Goal: Transaction & Acquisition: Purchase product/service

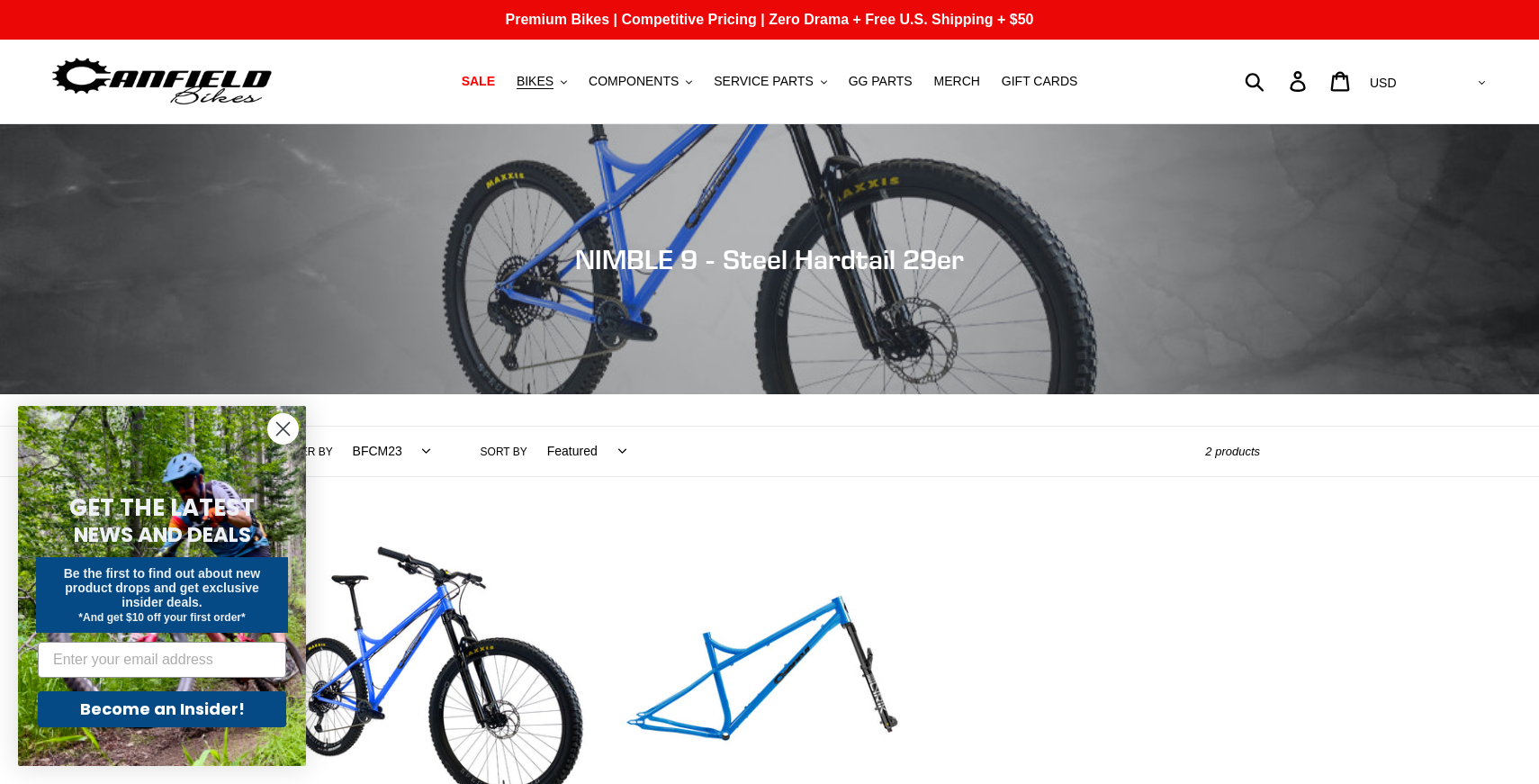
click at [293, 427] on circle "Close dialog" at bounding box center [283, 429] width 30 height 30
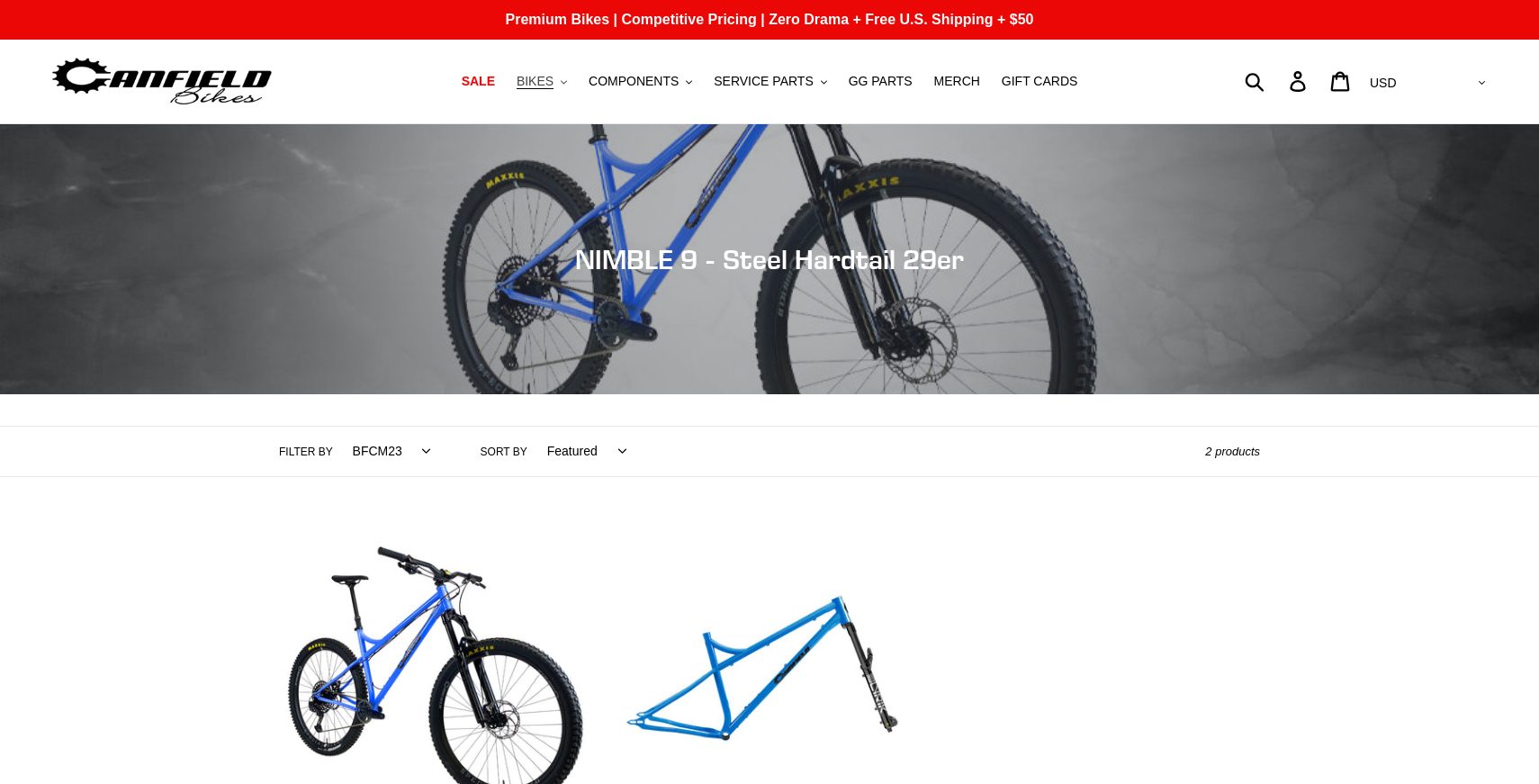
click at [564, 80] on button "BIKES .cls-1{fill:#231f20}" at bounding box center [542, 82] width 69 height 24
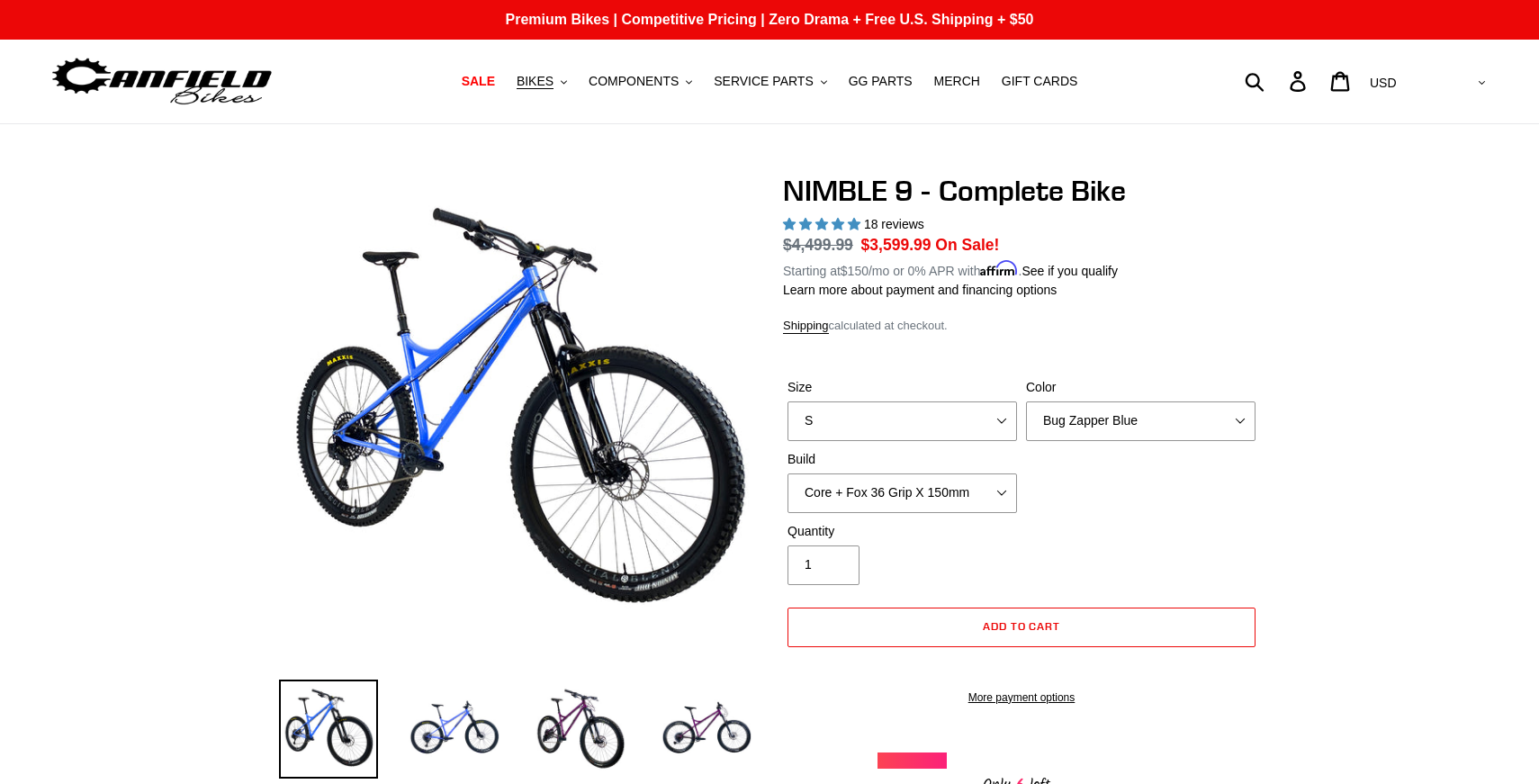
select select "highest-rating"
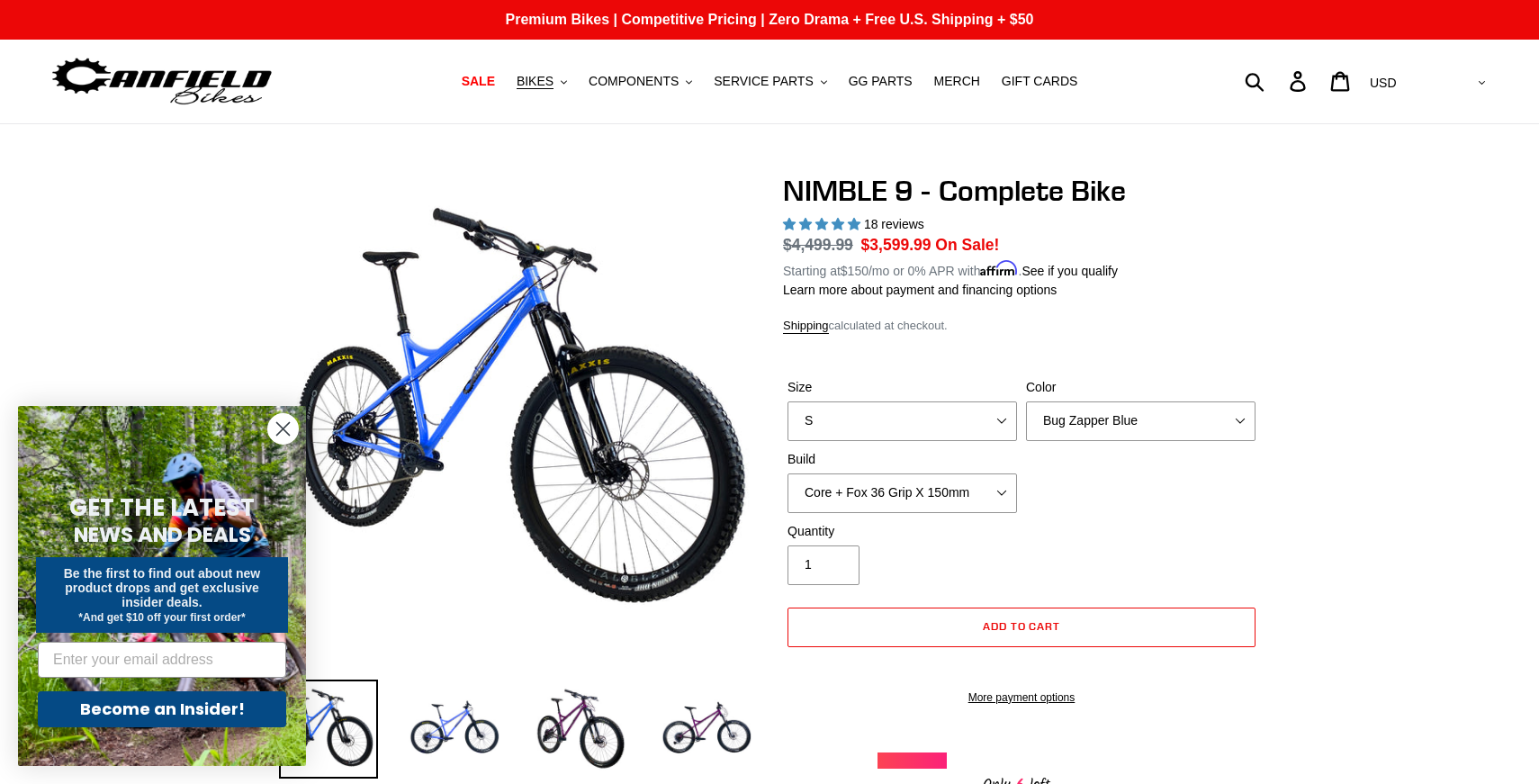
click at [284, 436] on circle "Close dialog" at bounding box center [283, 429] width 30 height 30
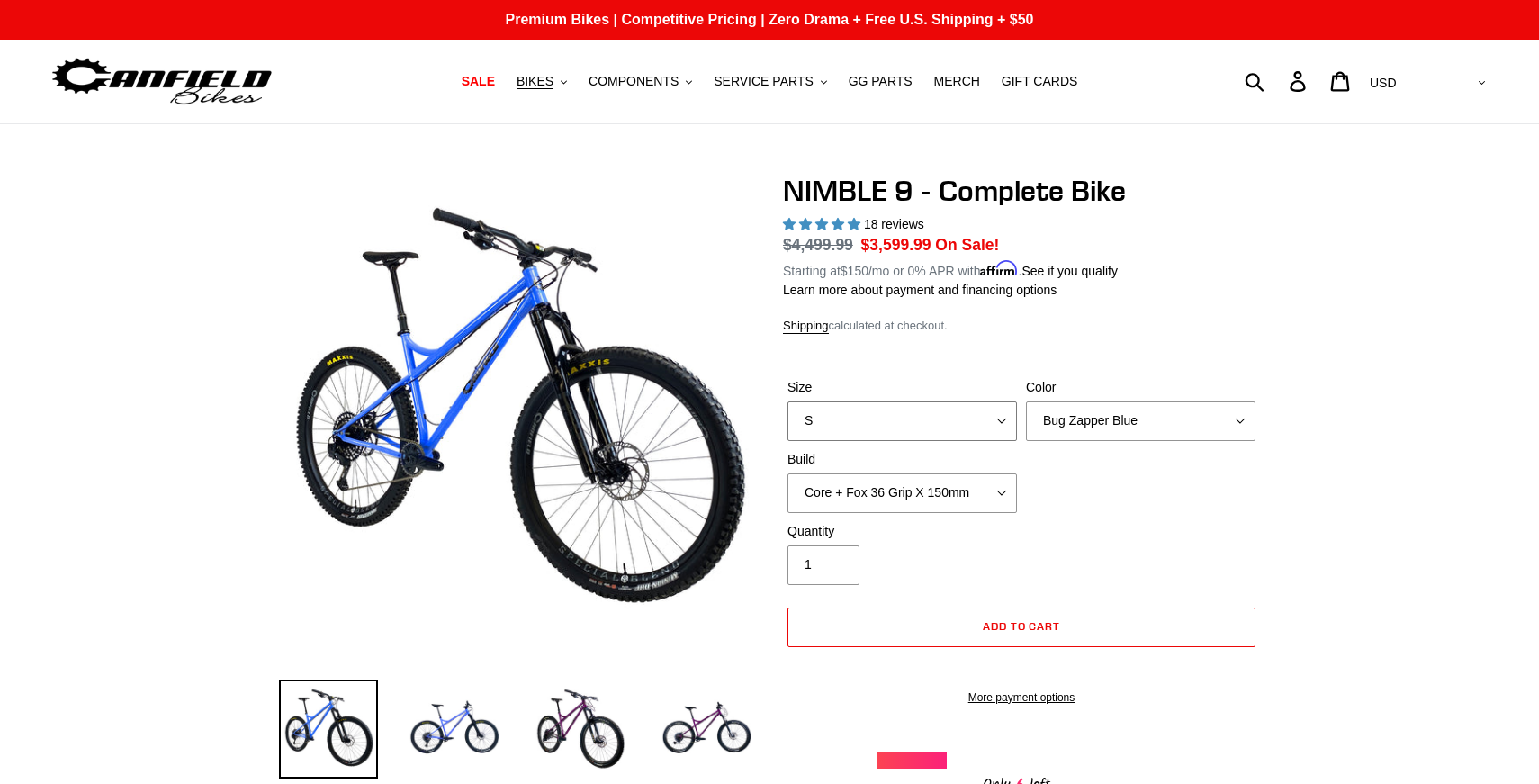
select select "L"
click option "L" at bounding box center [0, 0] width 0 height 0
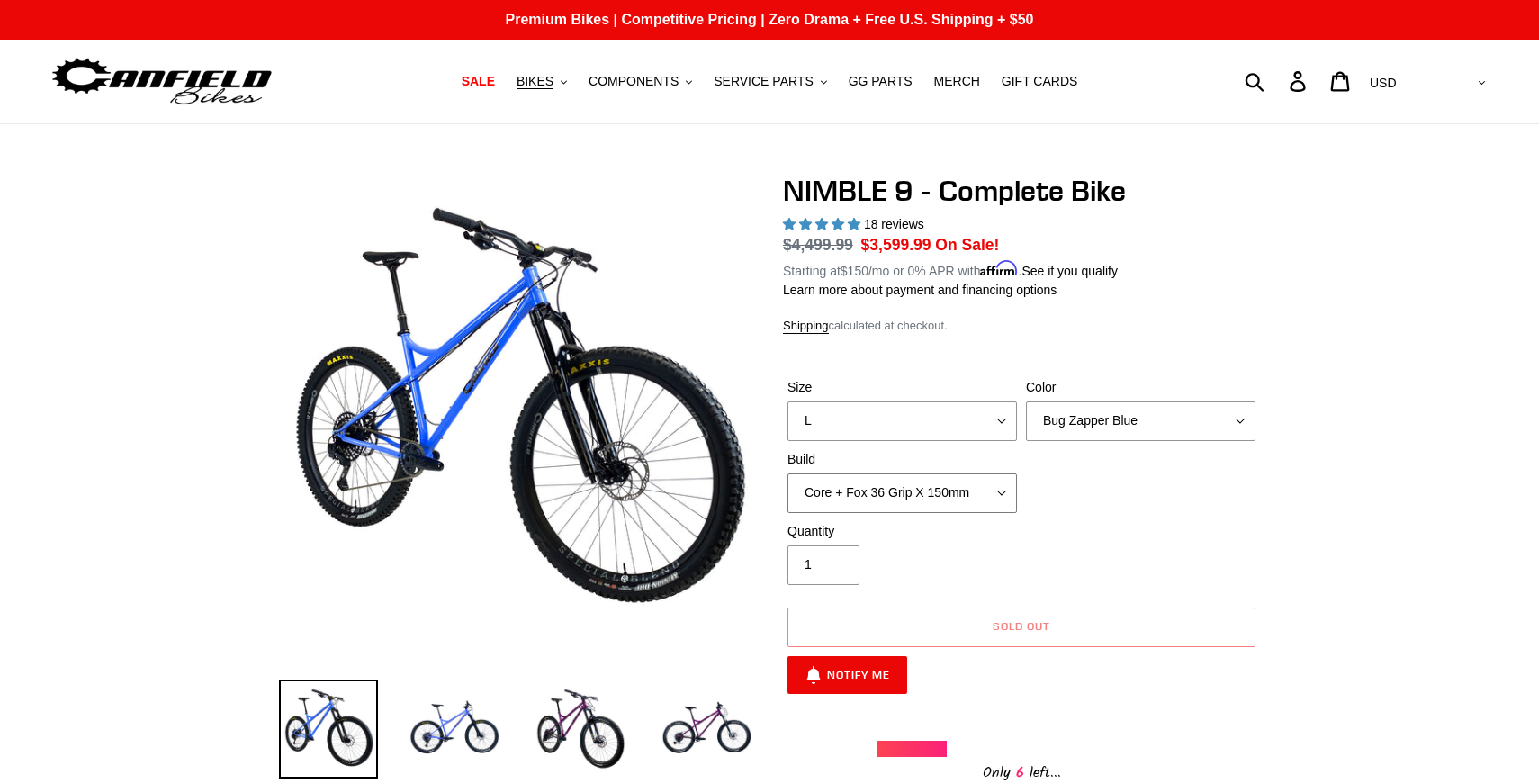
select select "Pro + Fox 36 Grip X 150mm"
click option "Pro + Fox 36 Grip X 150mm" at bounding box center [0, 0] width 0 height 0
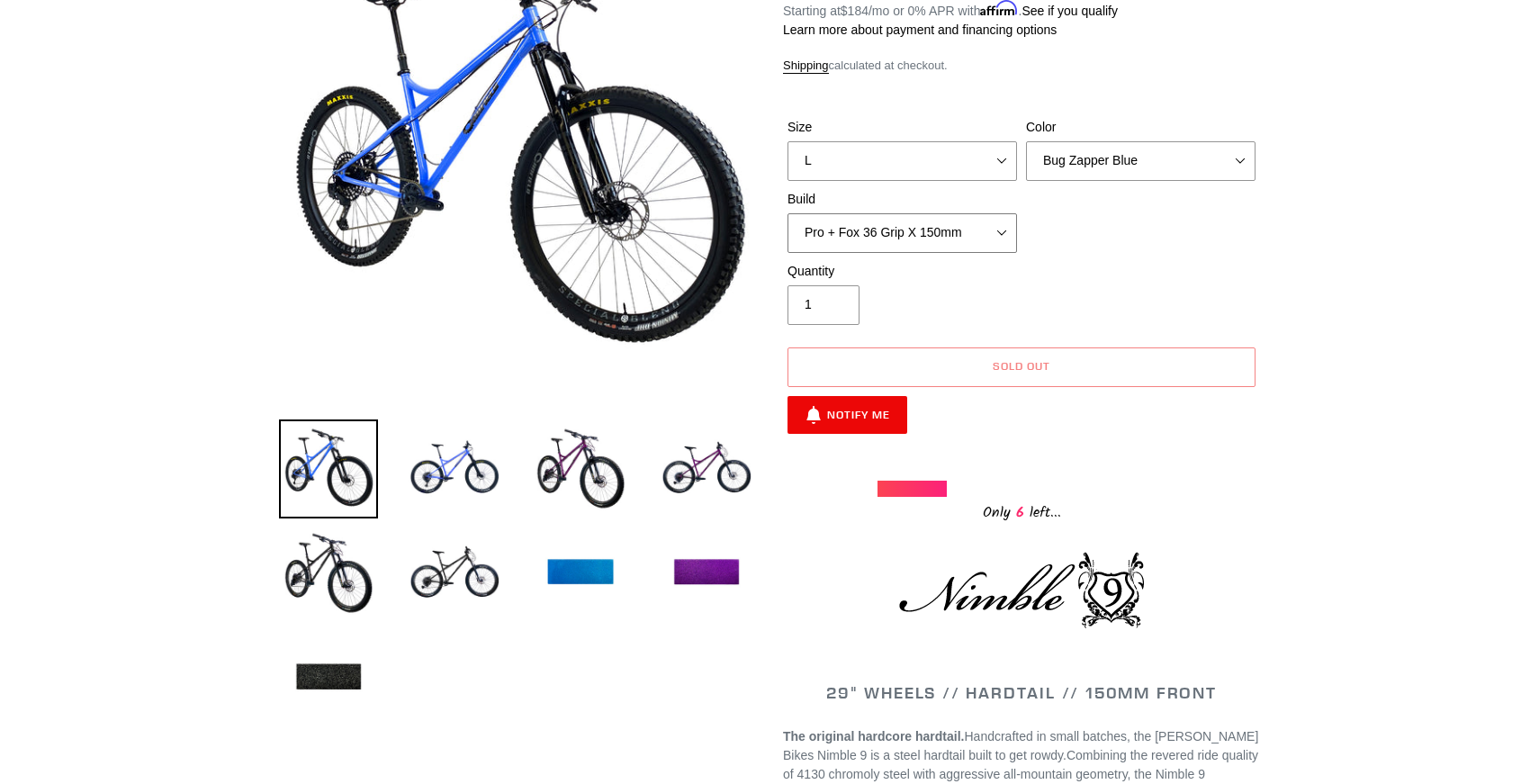
scroll to position [259, 0]
click at [462, 474] on img at bounding box center [454, 469] width 99 height 99
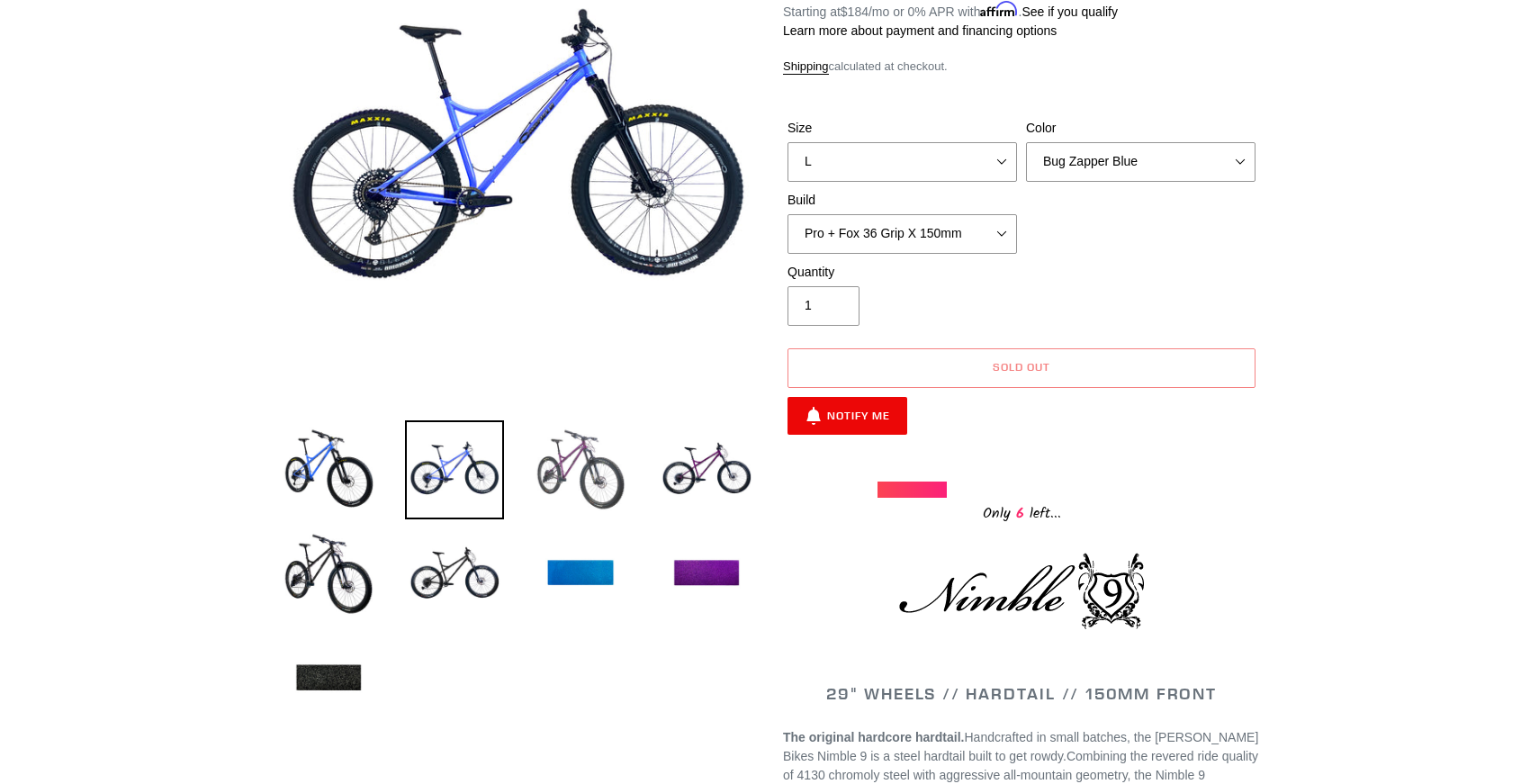
click at [550, 468] on img at bounding box center [580, 469] width 99 height 99
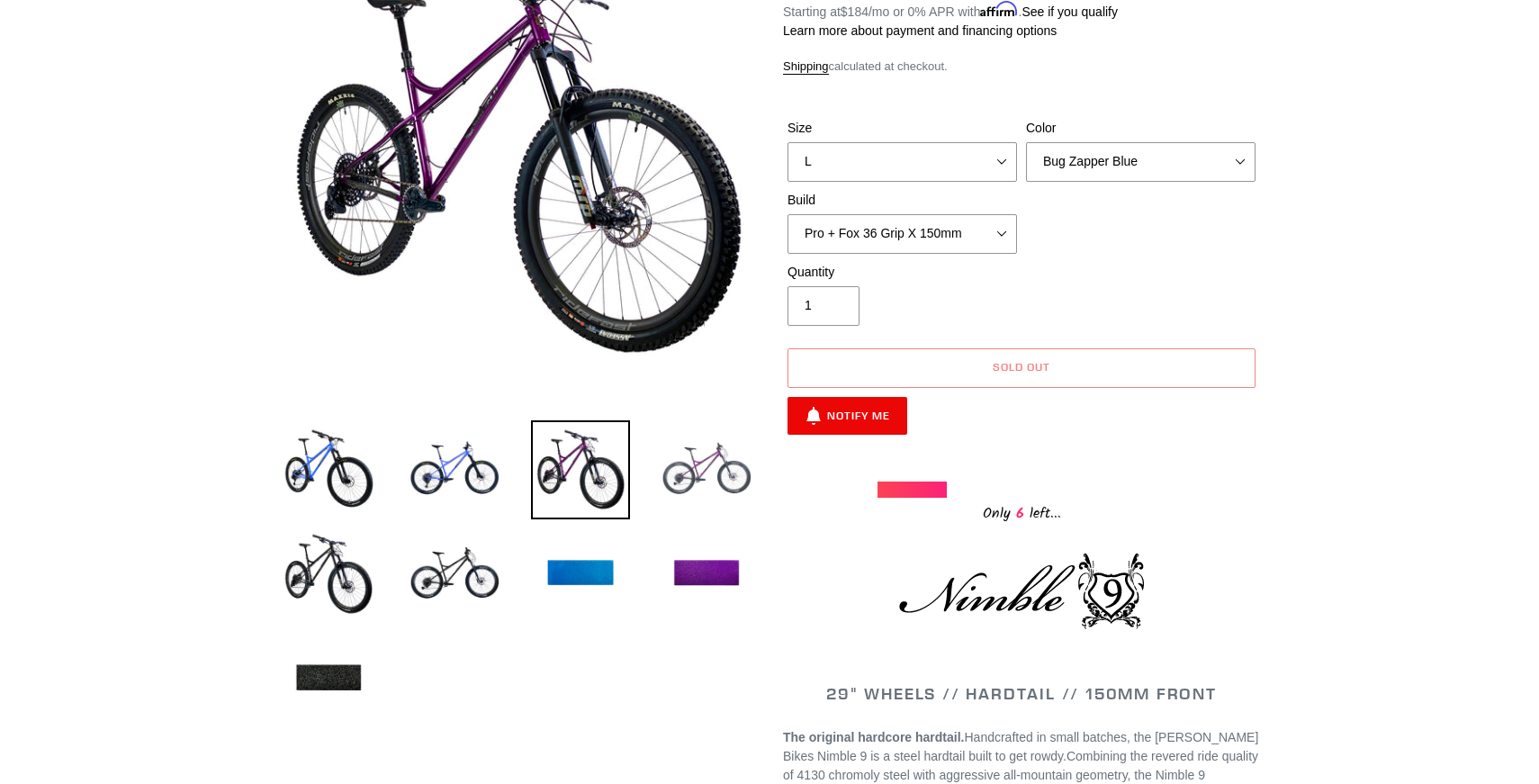
click at [717, 473] on img at bounding box center [706, 469] width 99 height 99
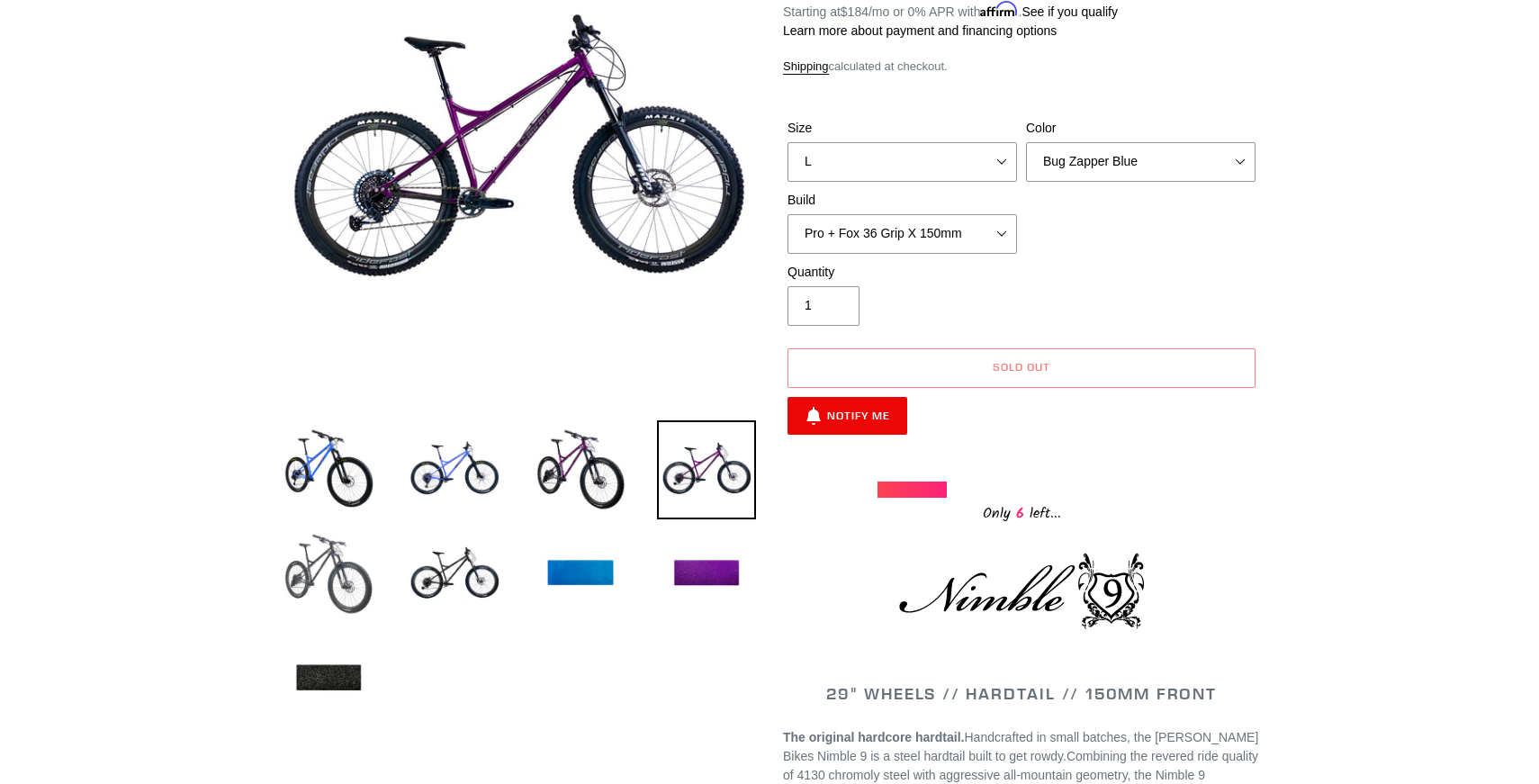
click at [347, 546] on img at bounding box center [328, 574] width 99 height 99
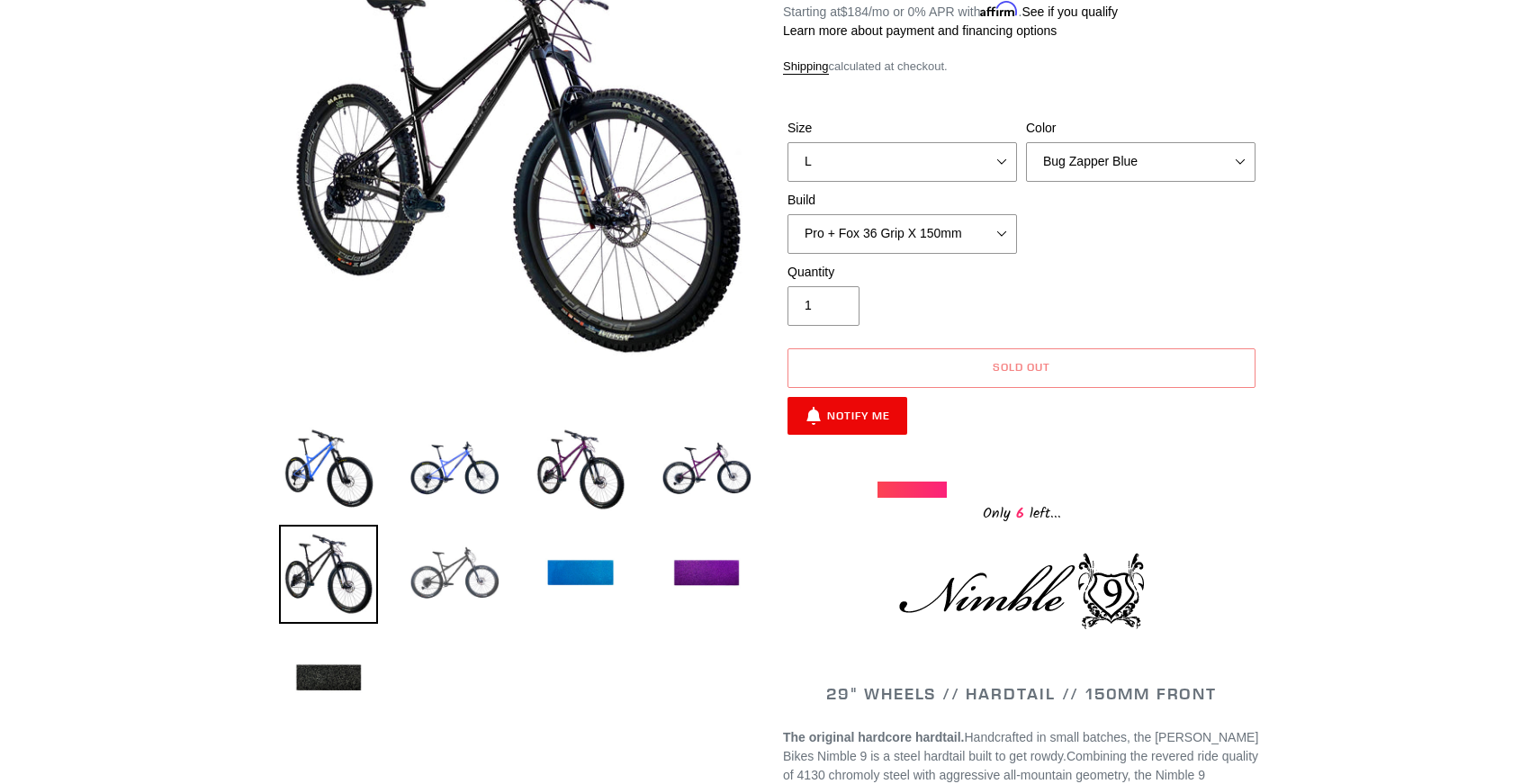
click at [427, 563] on img at bounding box center [454, 574] width 99 height 99
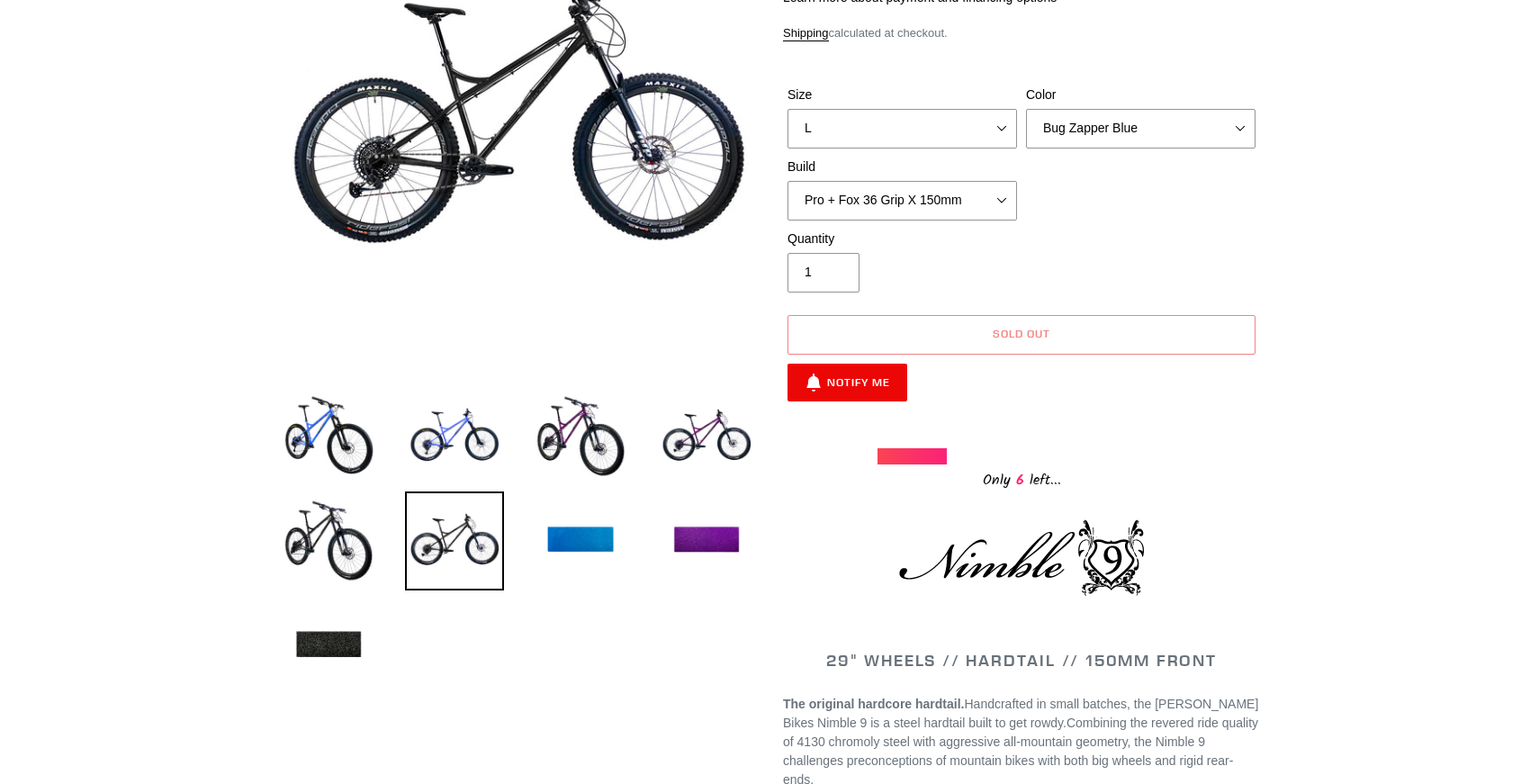
scroll to position [0, 0]
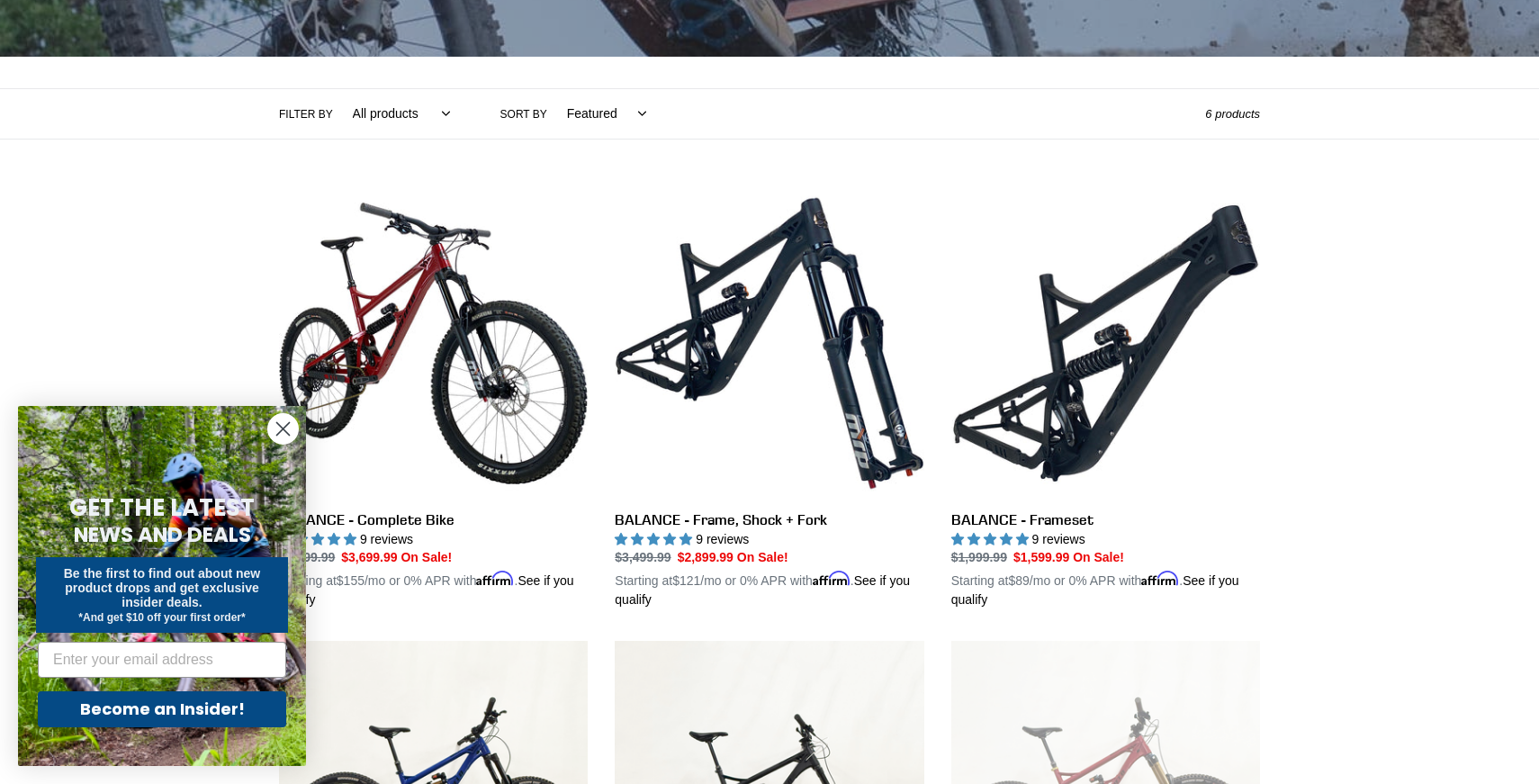
scroll to position [353, 0]
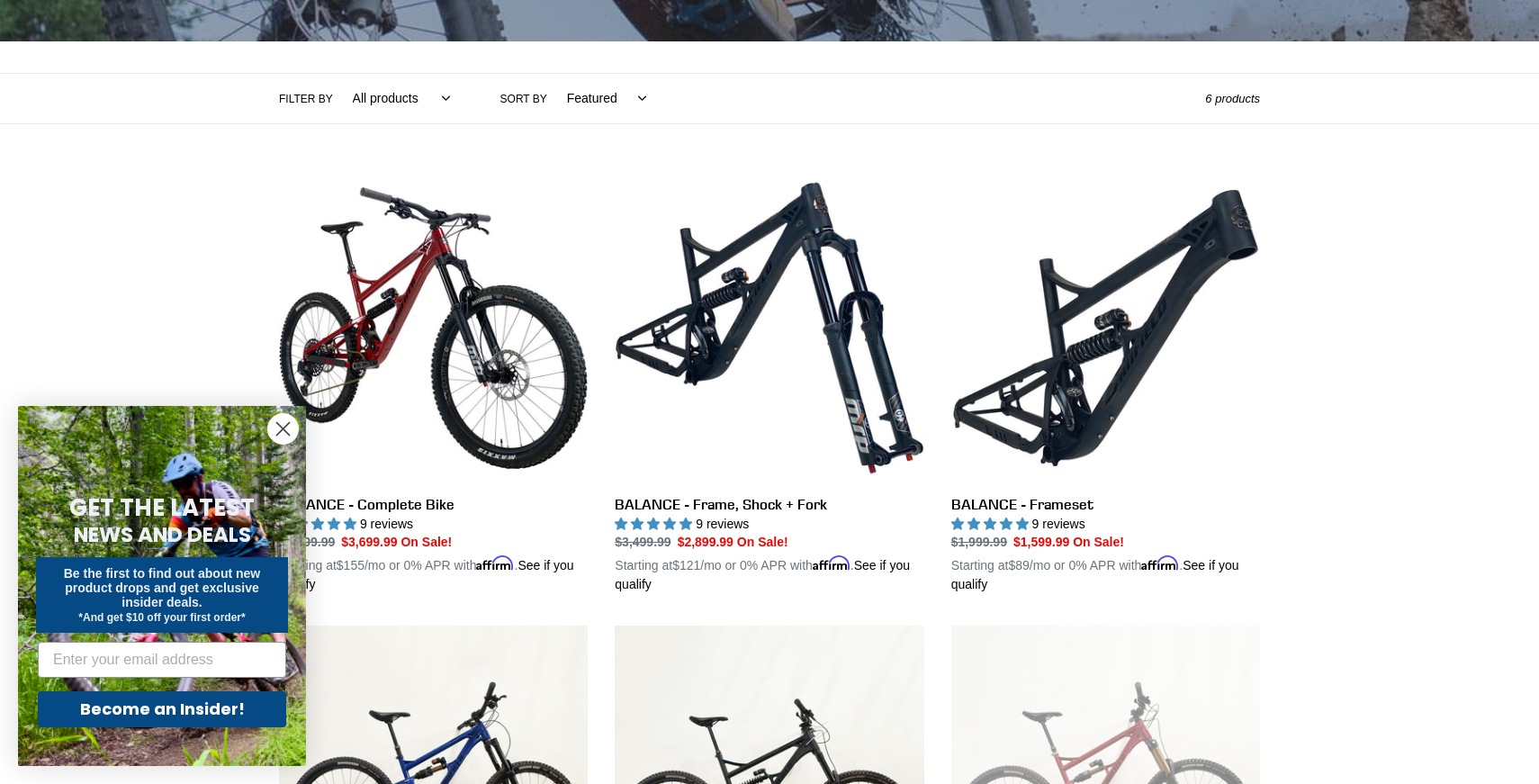
click at [291, 423] on circle "Close dialog" at bounding box center [283, 429] width 30 height 30
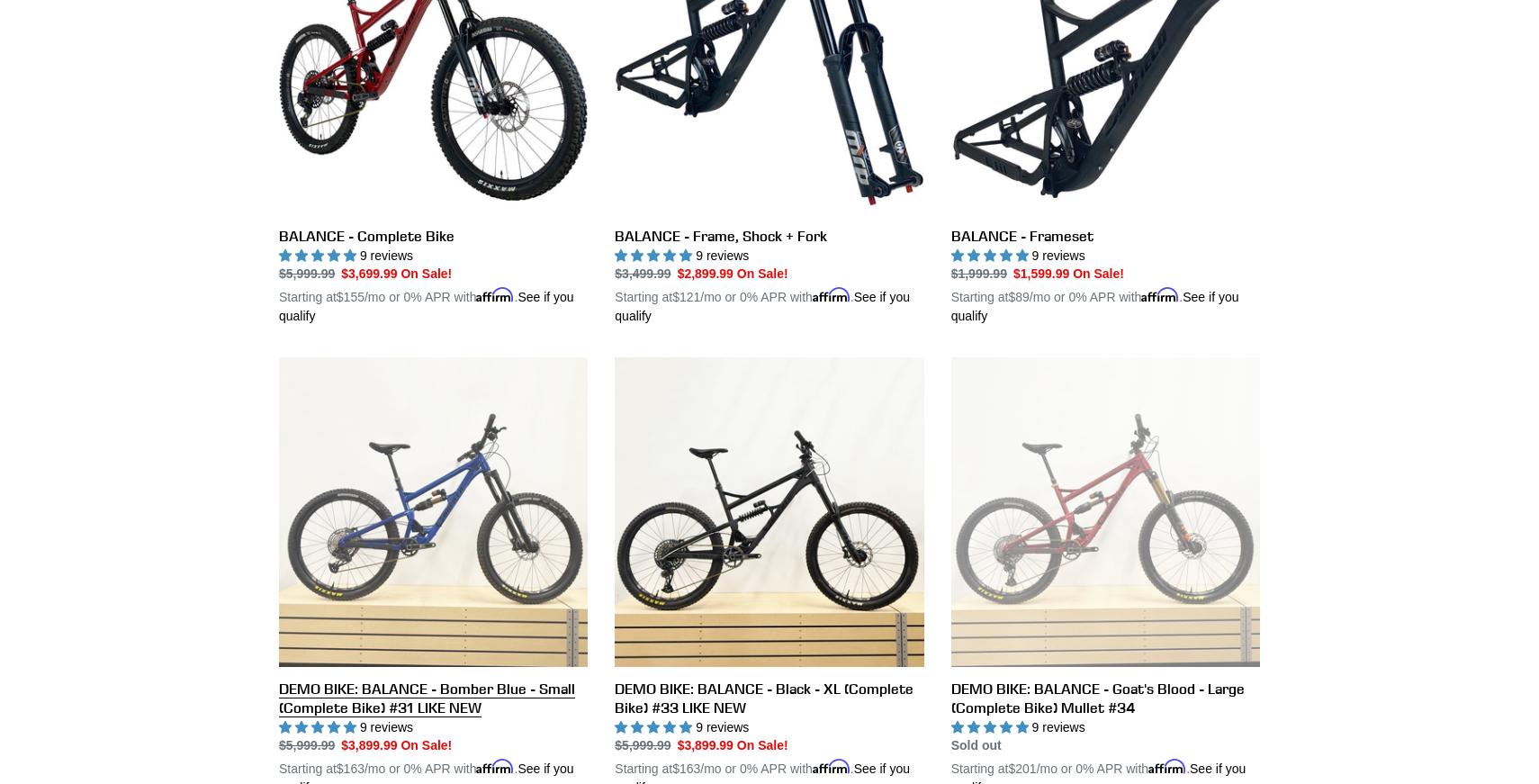
scroll to position [617, 0]
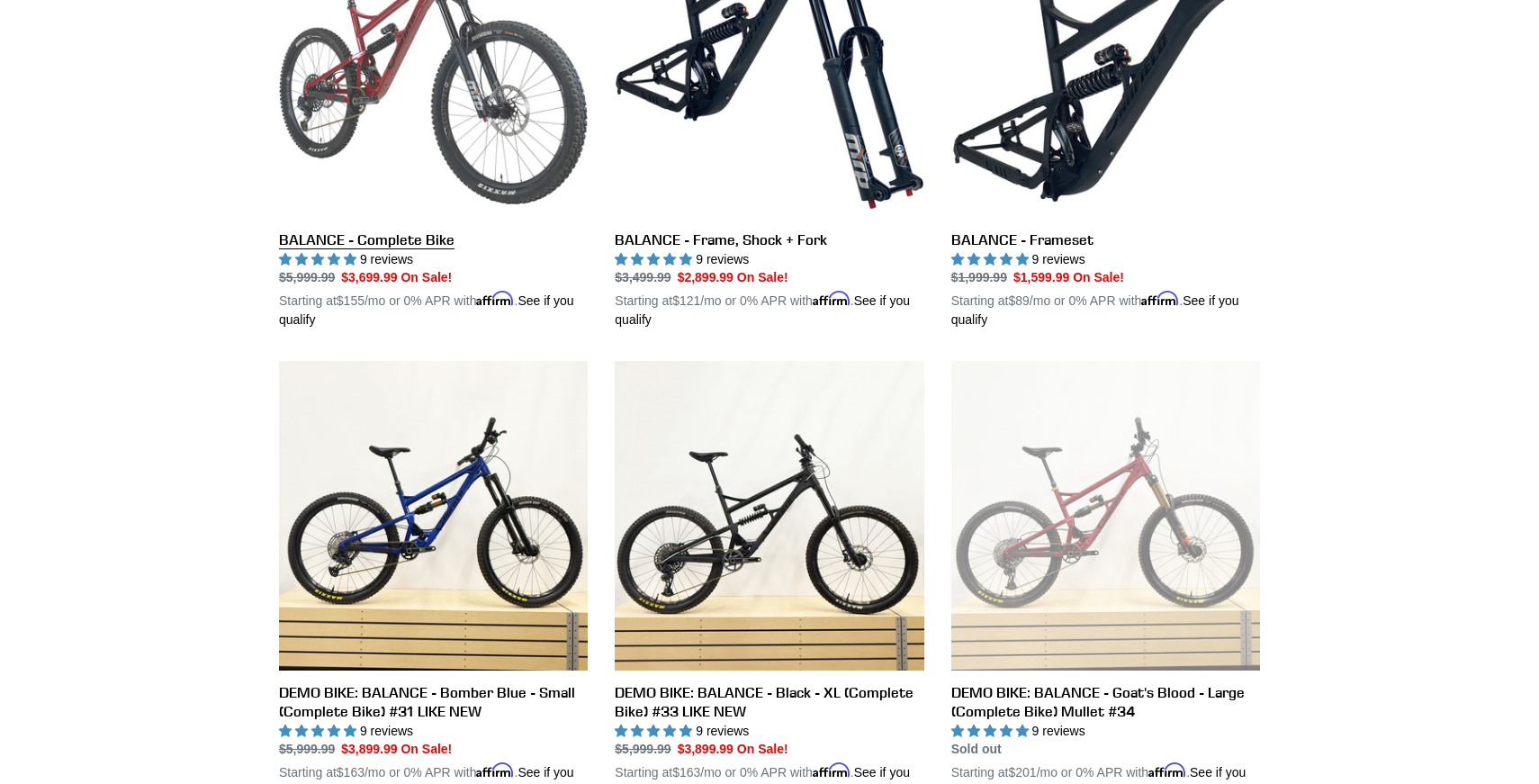
click at [500, 104] on link "BALANCE - Complete Bike" at bounding box center [433, 120] width 309 height 421
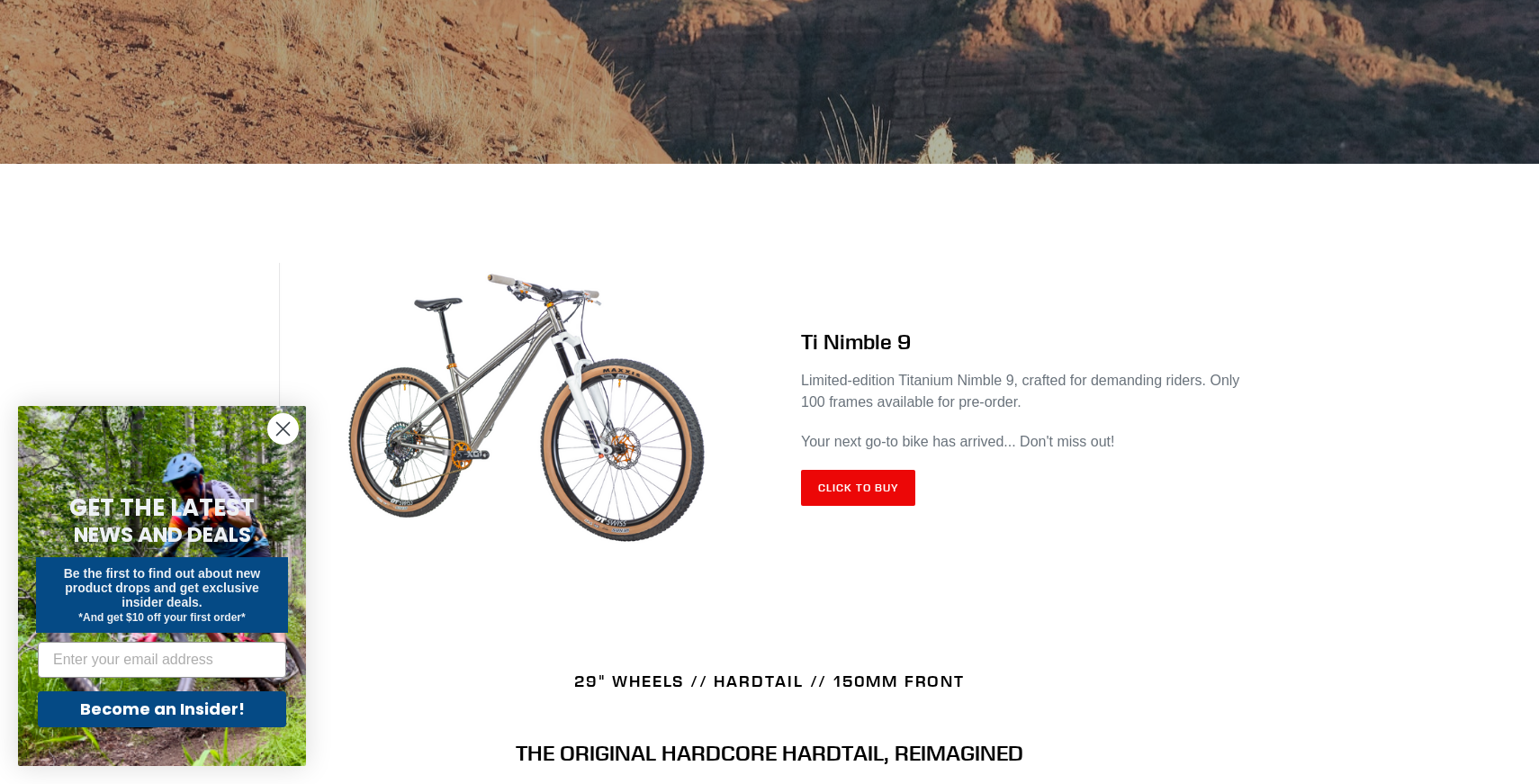
scroll to position [546, 0]
click at [861, 487] on link "Click to Buy" at bounding box center [858, 487] width 114 height 36
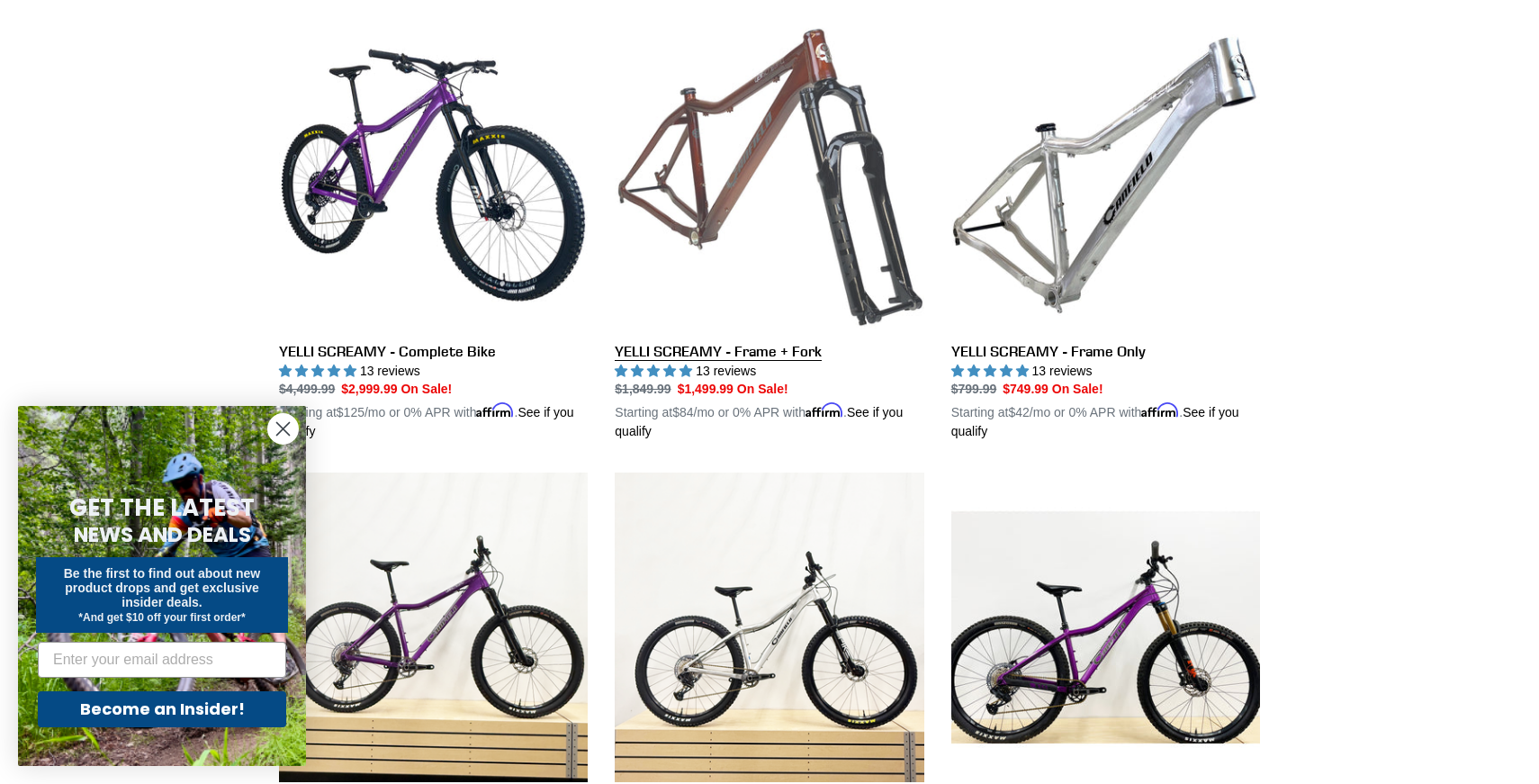
scroll to position [510, 0]
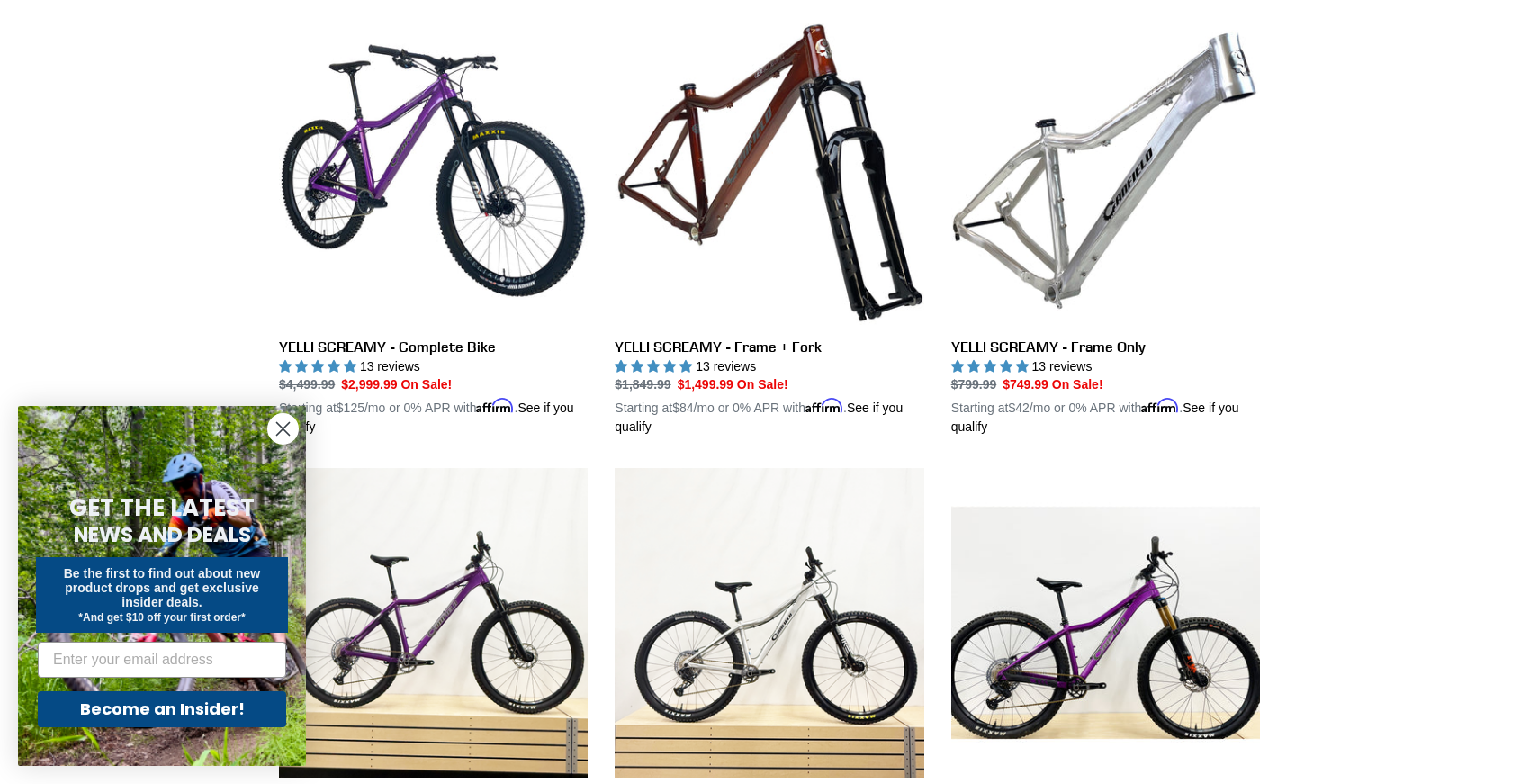
click at [291, 429] on circle "Close dialog" at bounding box center [283, 429] width 30 height 30
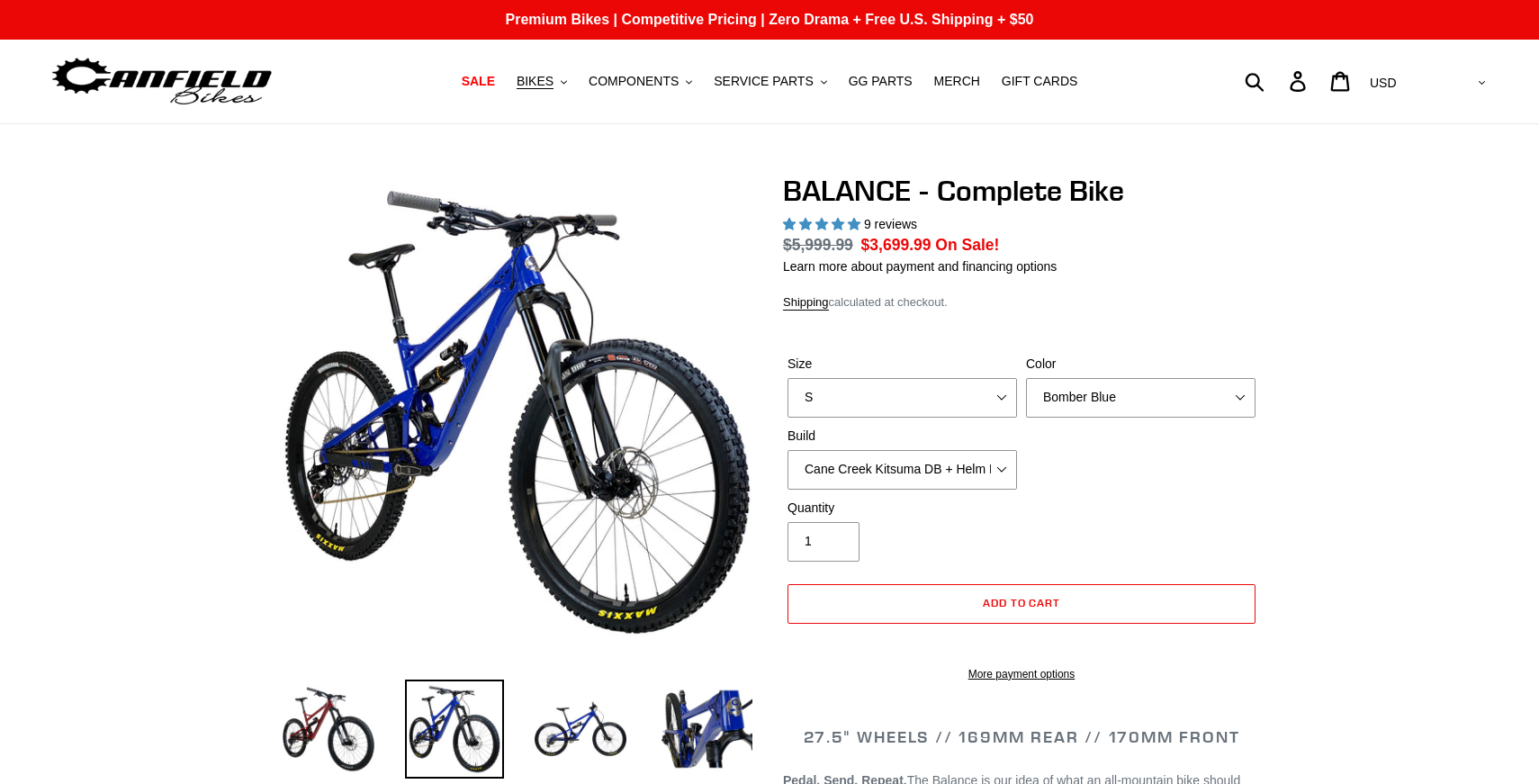
select select "highest-rating"
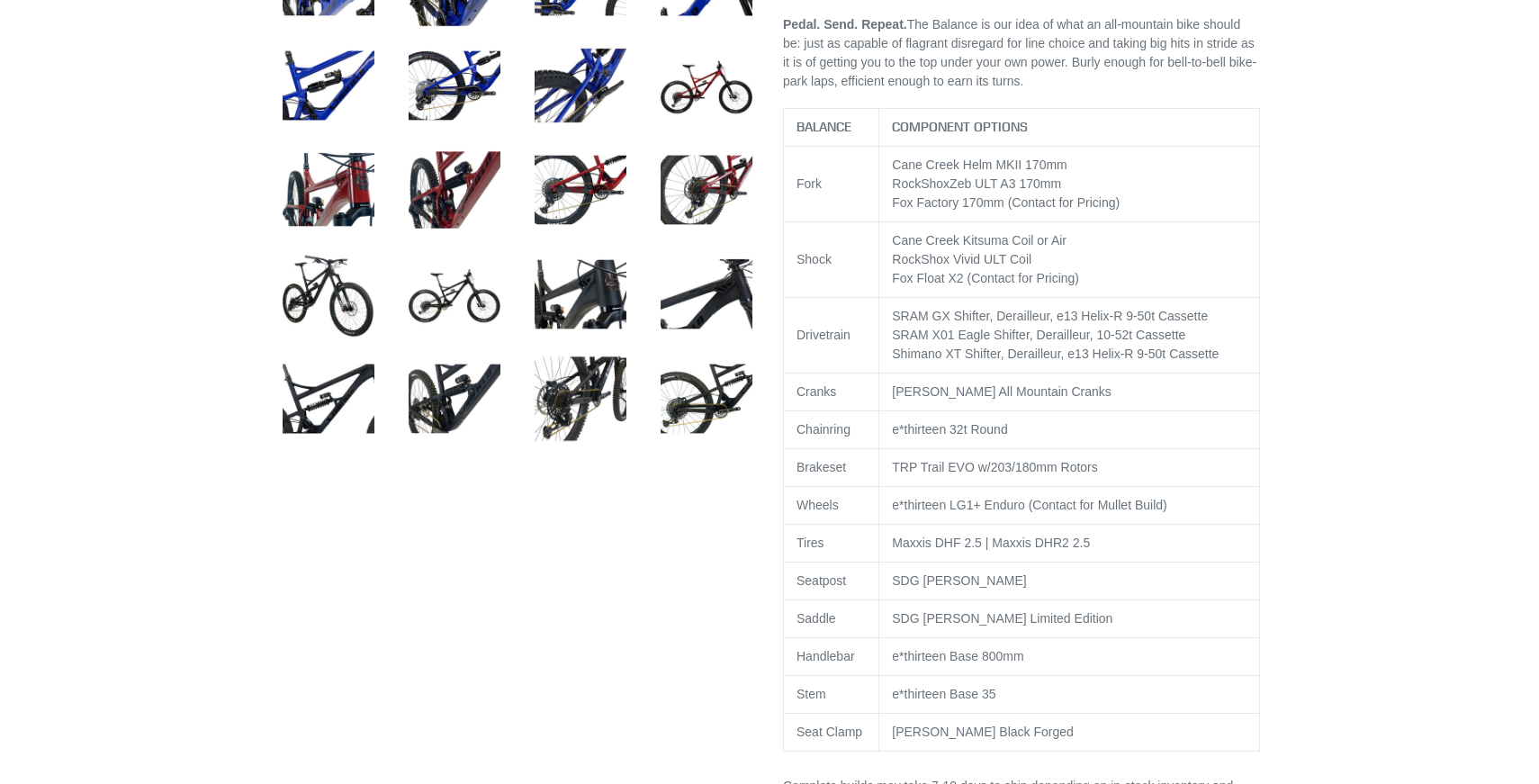
scroll to position [855, 0]
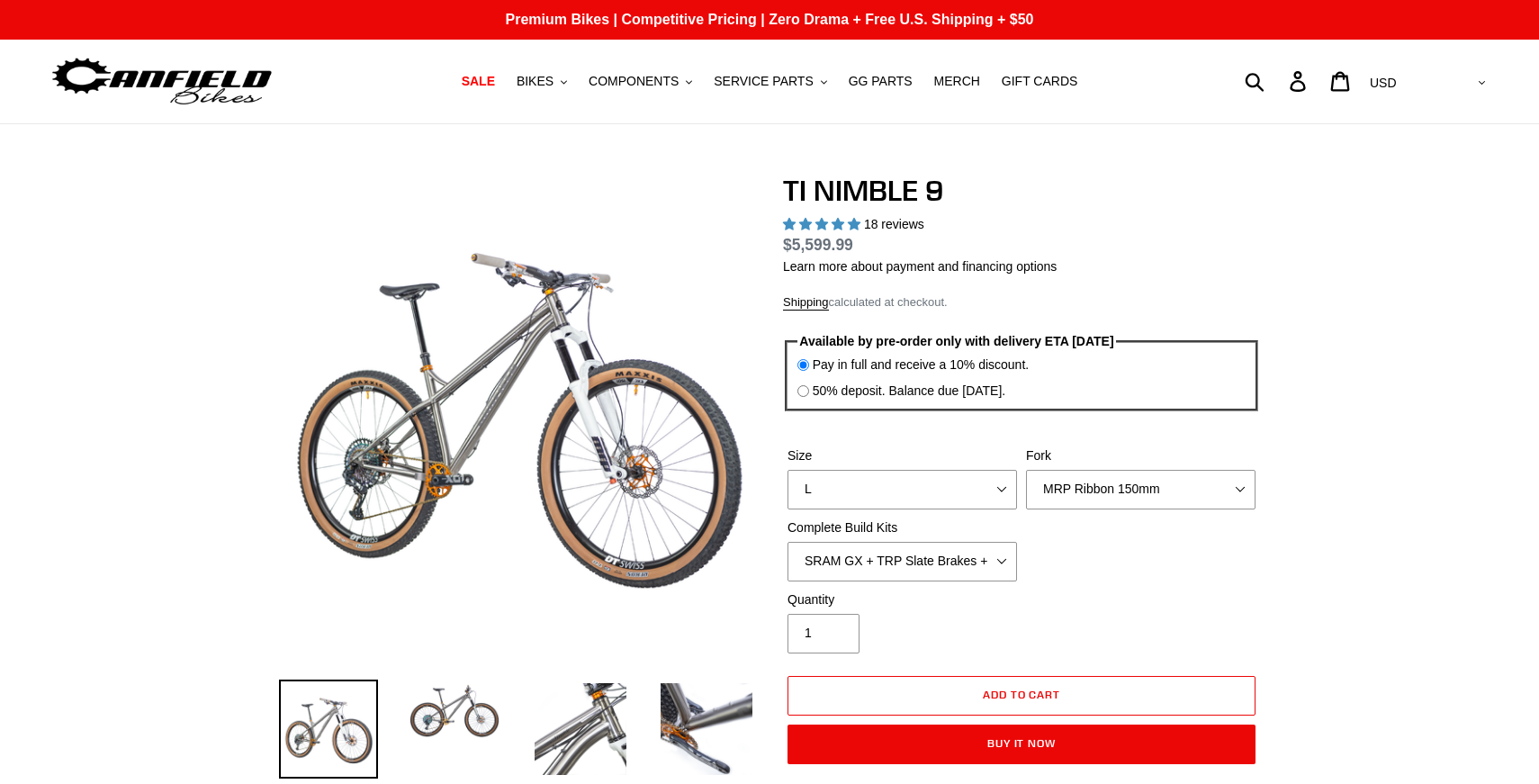
select select "highest-rating"
